Goal: Information Seeking & Learning: Learn about a topic

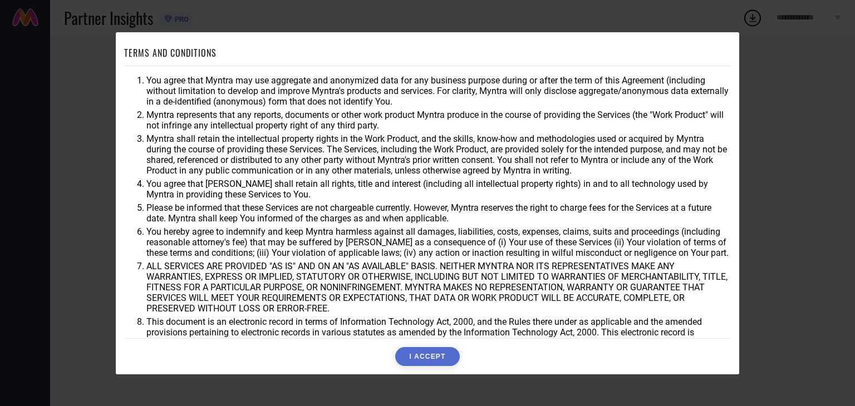
click at [427, 359] on button "I ACCEPT" at bounding box center [427, 356] width 64 height 19
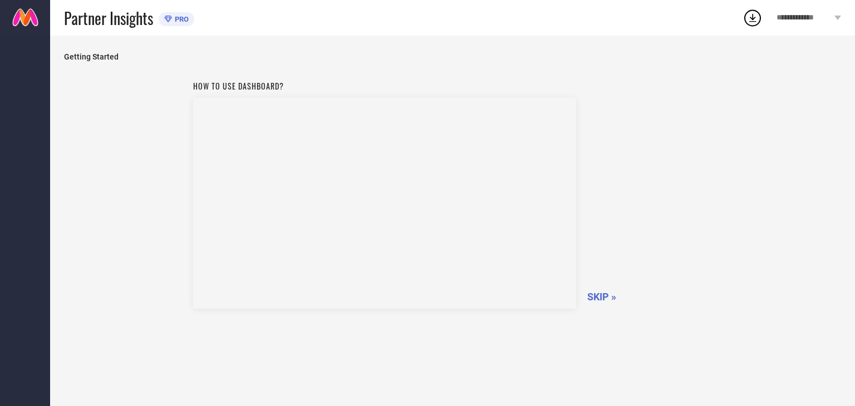
click at [599, 298] on span "SKIP »" at bounding box center [601, 297] width 29 height 12
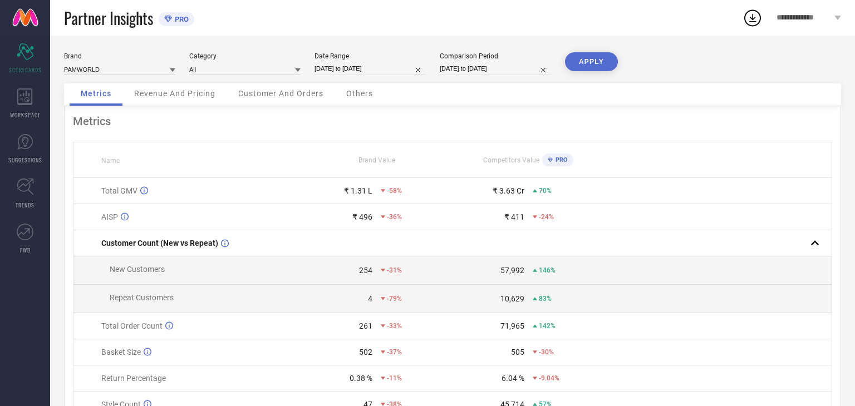
click at [417, 123] on div "Metrics" at bounding box center [452, 121] width 759 height 13
click at [255, 123] on div "Metrics" at bounding box center [452, 121] width 759 height 13
click at [178, 98] on div "Revenue And Pricing" at bounding box center [174, 94] width 103 height 22
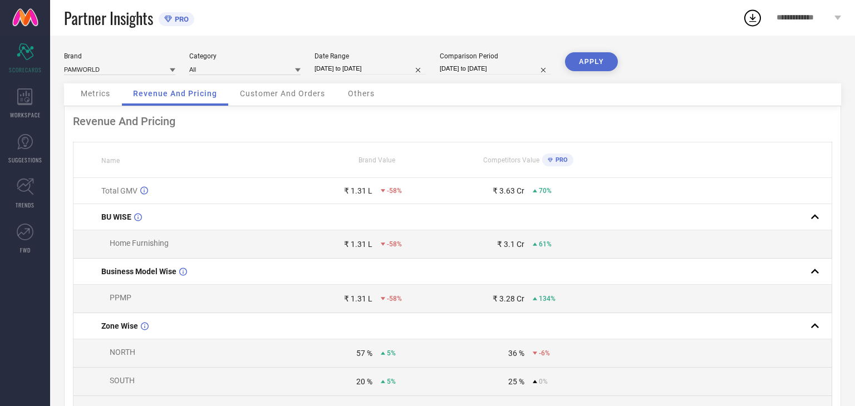
click at [556, 161] on span "PRO" at bounding box center [559, 159] width 15 height 7
click at [16, 108] on div "WORKSPACE" at bounding box center [25, 103] width 50 height 45
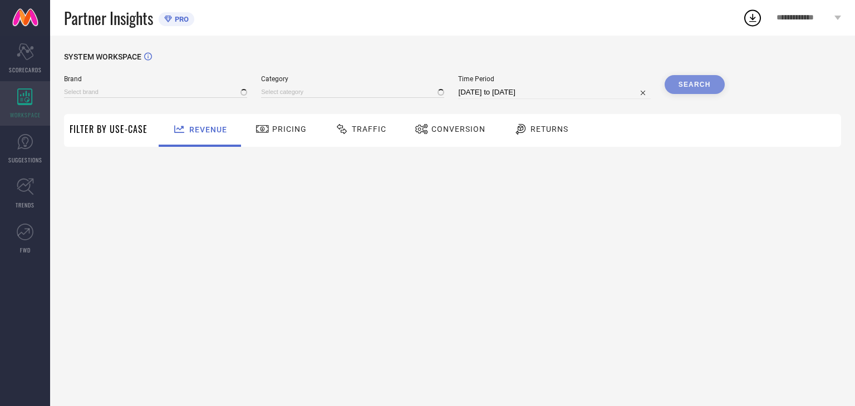
type input "PAMWORLD"
type input "All"
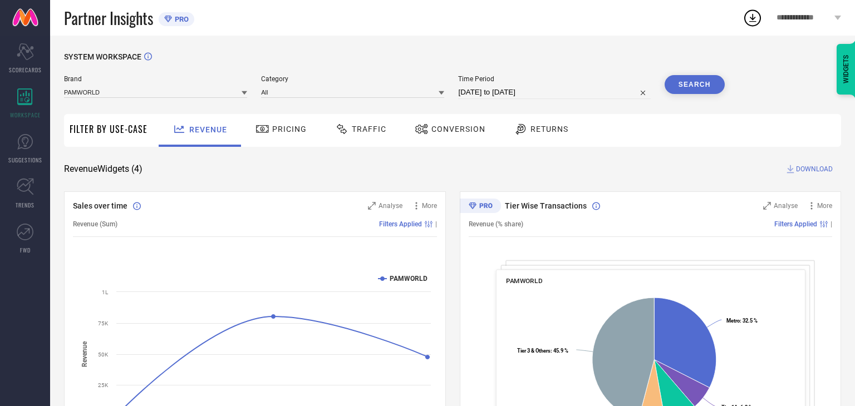
click at [275, 173] on div "Revenue Widgets ( 4 ) DOWNLOAD" at bounding box center [452, 169] width 777 height 11
click at [475, 154] on div "SYSTEM WORKSPACE Brand PAMWORLD Category All Time Period [DATE] to [DATE] Searc…" at bounding box center [452, 406] width 777 height 709
click at [520, 136] on div "Returns" at bounding box center [541, 129] width 60 height 19
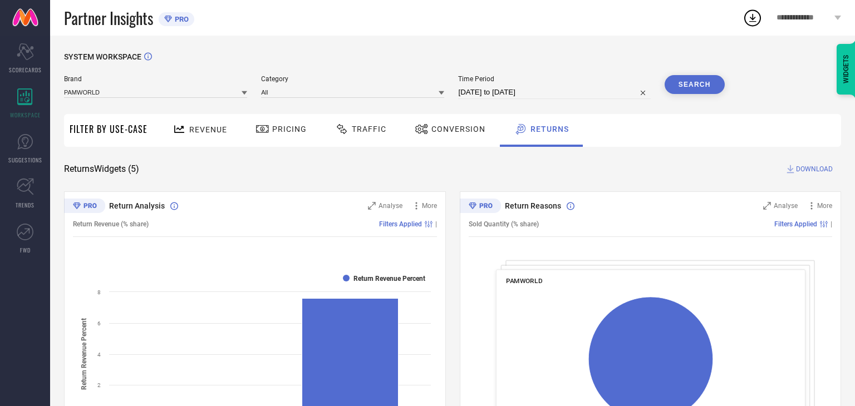
click at [450, 142] on div "Conversion" at bounding box center [450, 130] width 98 height 33
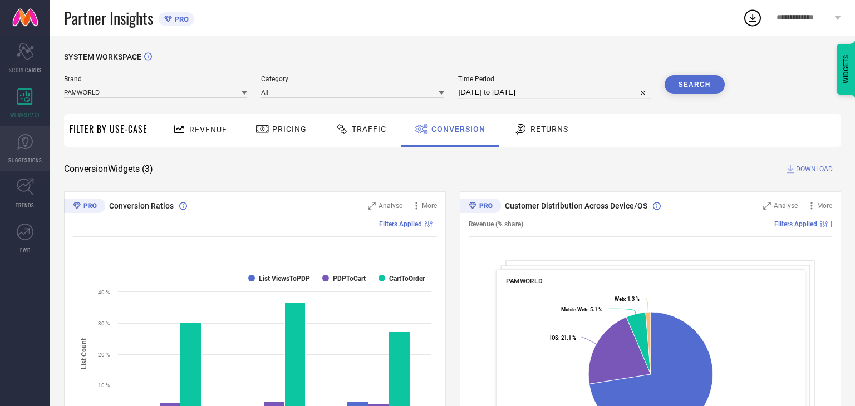
click at [19, 156] on span "SUGGESTIONS" at bounding box center [25, 160] width 34 height 8
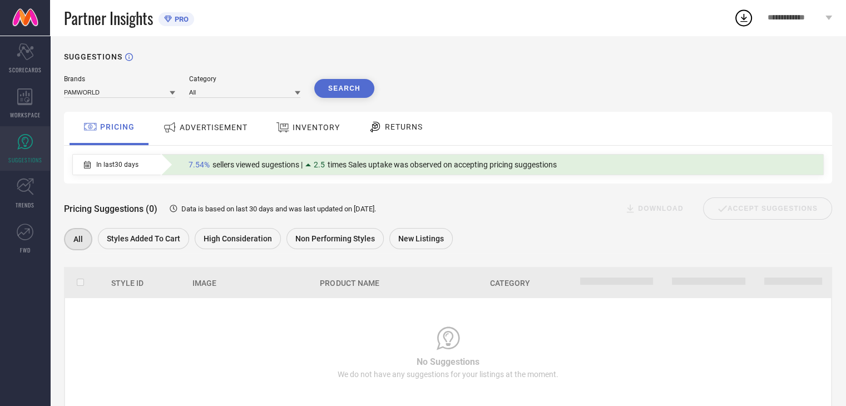
click at [187, 135] on div "ADVERTISEMENT" at bounding box center [205, 127] width 90 height 20
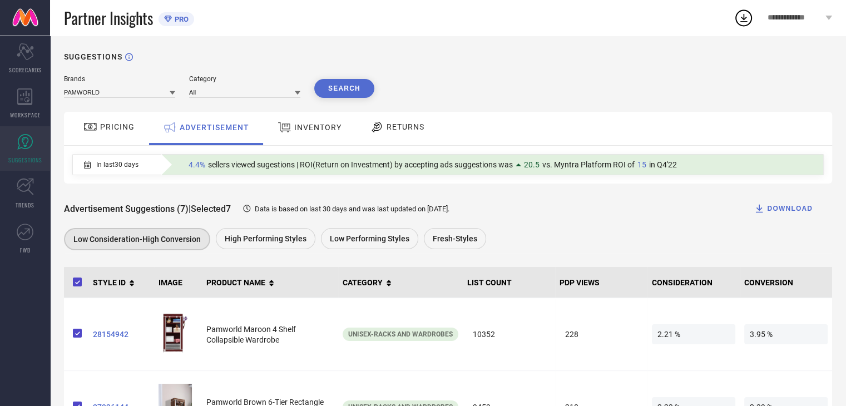
click at [236, 189] on div "Advertisement Suggestions (7) | Selected 7 Data is based on last 30 days and wa…" at bounding box center [448, 219] width 768 height 70
click at [314, 125] on span "INVENTORY" at bounding box center [317, 127] width 47 height 9
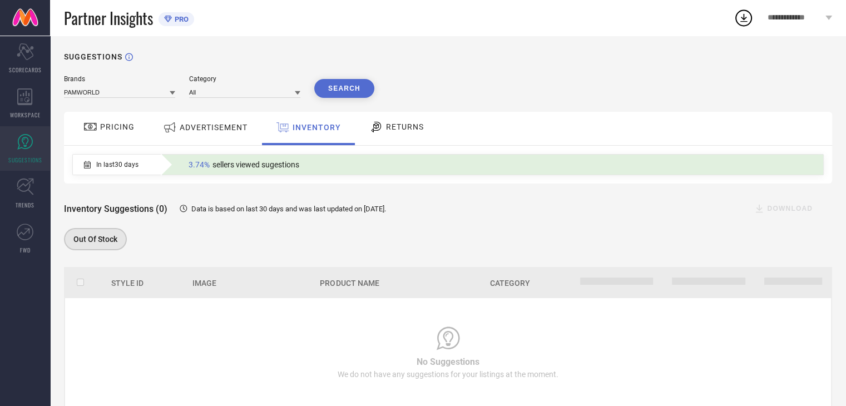
click at [403, 138] on div "RETURNS" at bounding box center [397, 128] width 82 height 33
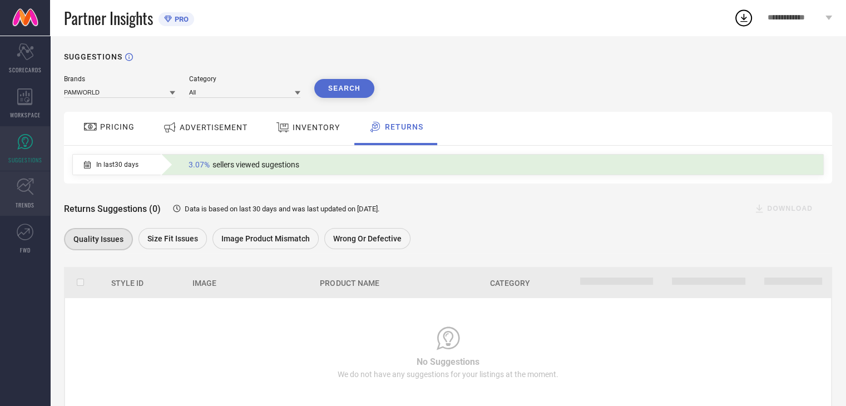
click at [33, 191] on icon at bounding box center [25, 186] width 17 height 17
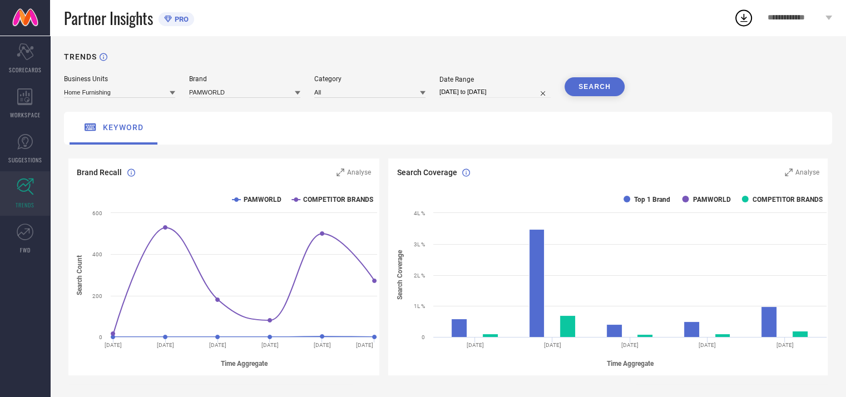
click at [278, 136] on div "keyword" at bounding box center [448, 128] width 768 height 33
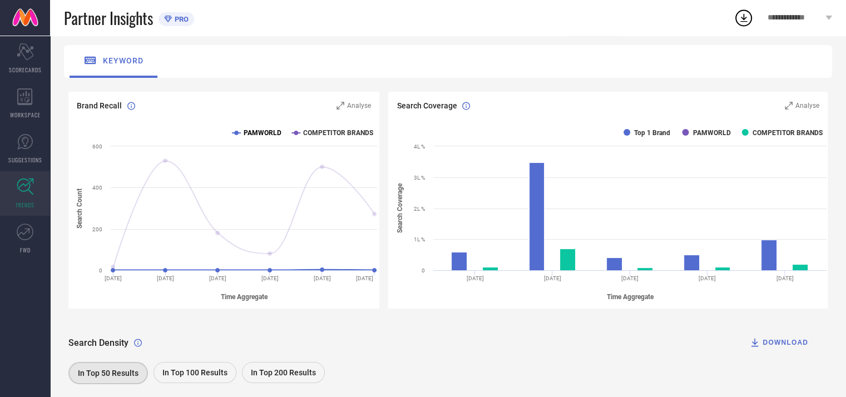
scroll to position [89, 0]
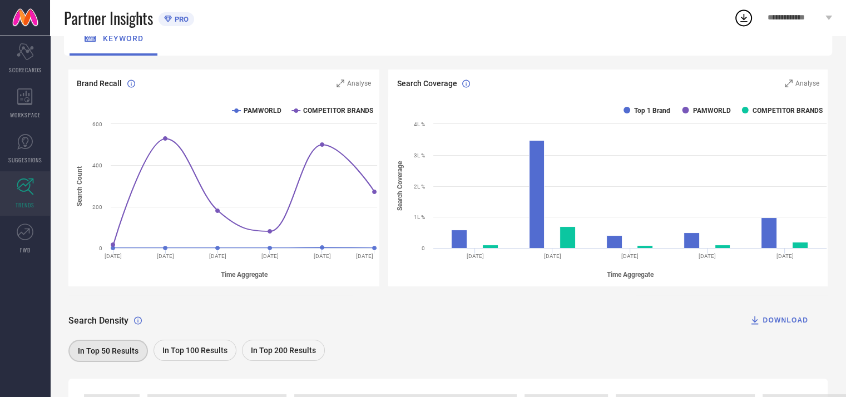
click at [293, 110] on rect at bounding box center [225, 191] width 314 height 189
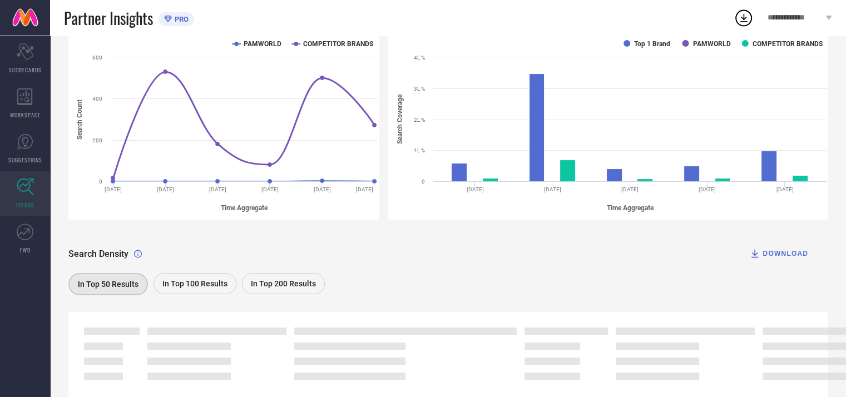
scroll to position [67, 0]
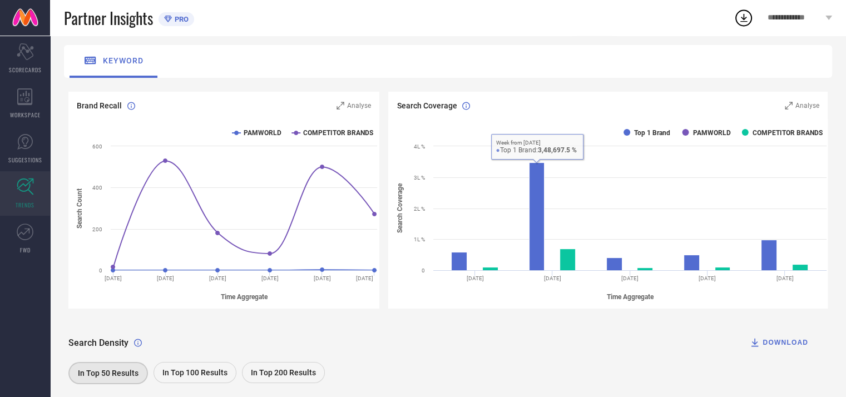
click at [588, 323] on div "Search Density DOWNLOAD In Top 50 Results In Top 100 Results In Top 200 Results" at bounding box center [447, 353] width 759 height 70
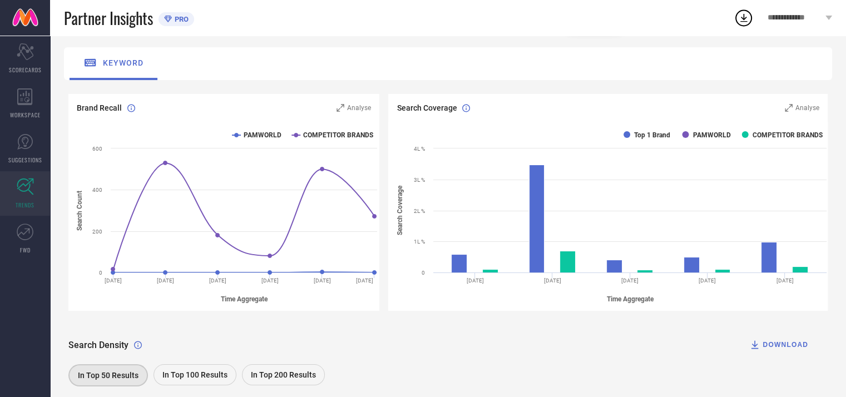
scroll to position [0, 0]
